Goal: Information Seeking & Learning: Learn about a topic

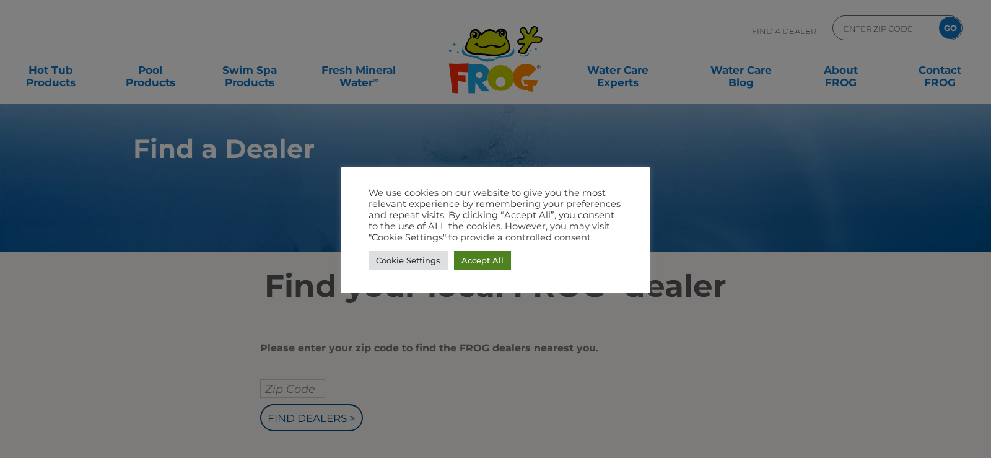
click at [481, 258] on link "Accept All" at bounding box center [482, 260] width 57 height 19
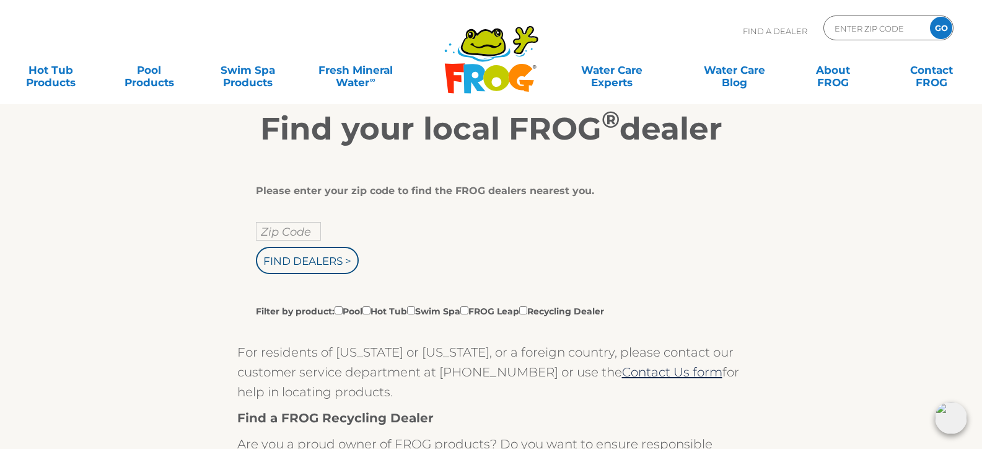
scroll to position [186, 0]
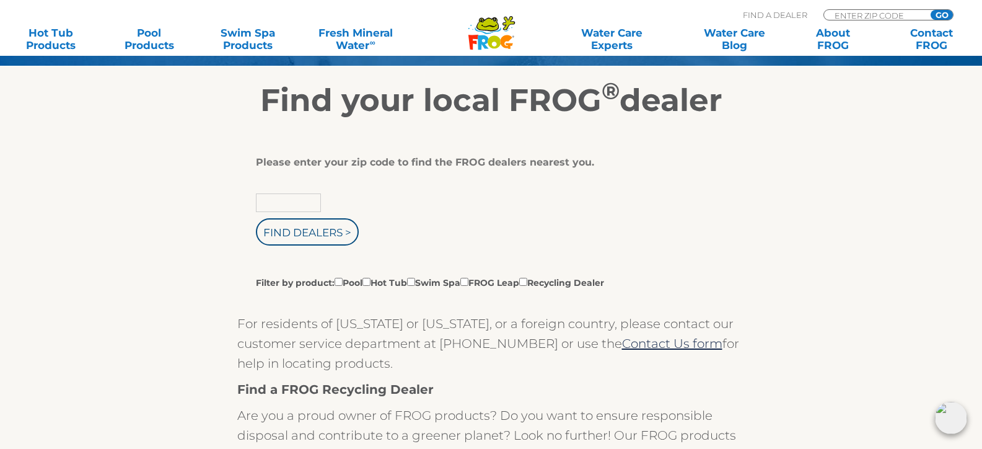
click at [299, 201] on input "text" at bounding box center [288, 202] width 65 height 19
type input "54935"
click at [310, 229] on input "Find Dealers >" at bounding box center [307, 231] width 103 height 27
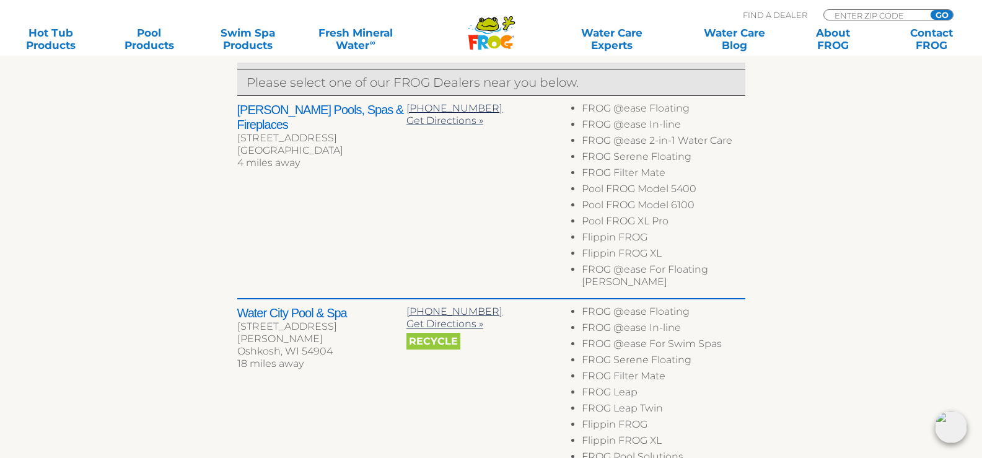
scroll to position [434, 0]
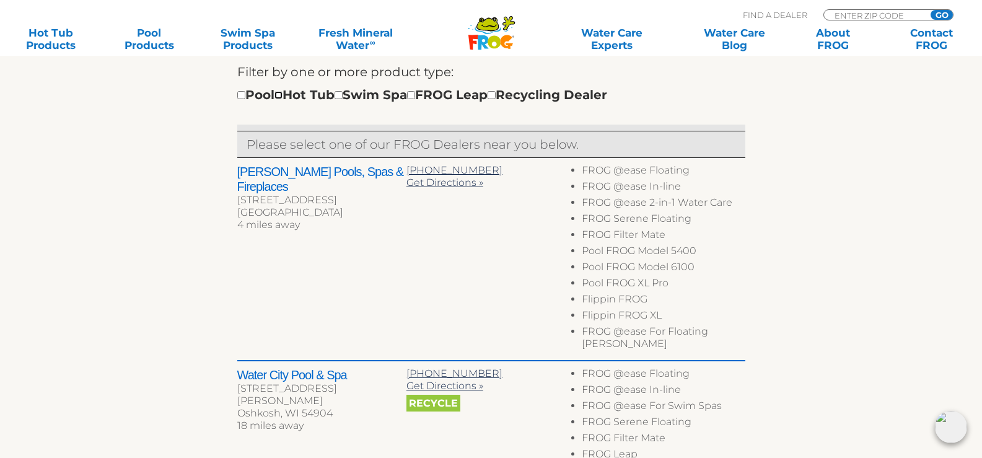
click at [282, 94] on input "checkbox" at bounding box center [278, 95] width 8 height 8
checkbox input "true"
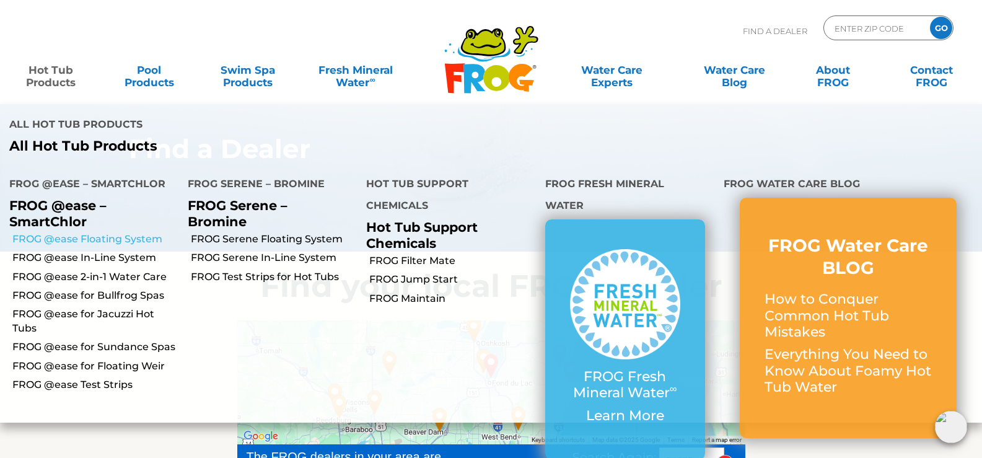
click at [116, 232] on link "FROG @ease Floating System" at bounding box center [95, 239] width 166 height 14
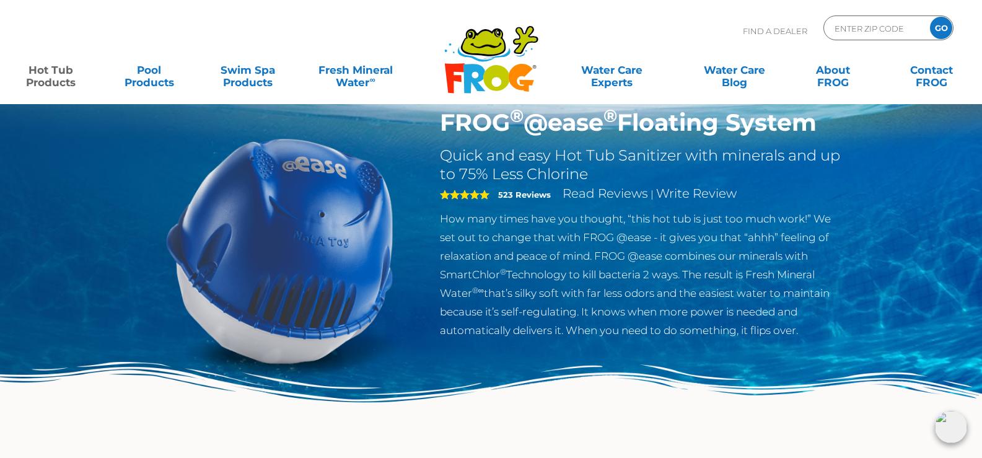
scroll to position [62, 0]
